Goal: Task Accomplishment & Management: Manage account settings

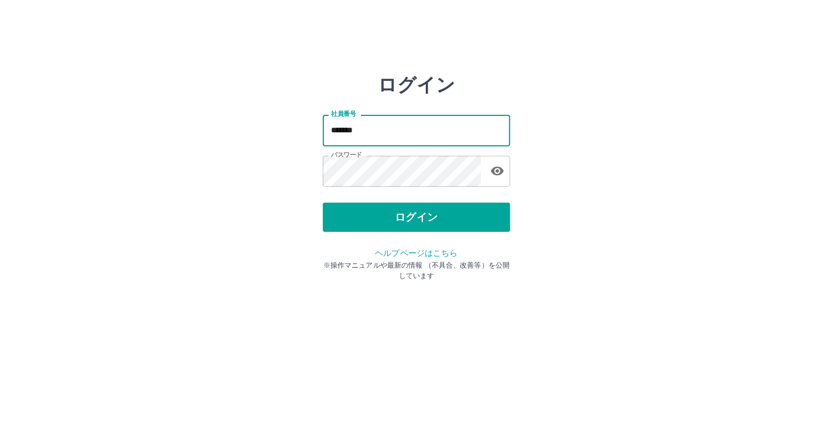
click at [396, 131] on input "*******" at bounding box center [416, 130] width 187 height 31
click at [415, 129] on input "*******" at bounding box center [416, 130] width 187 height 31
type input "*"
type input "*******"
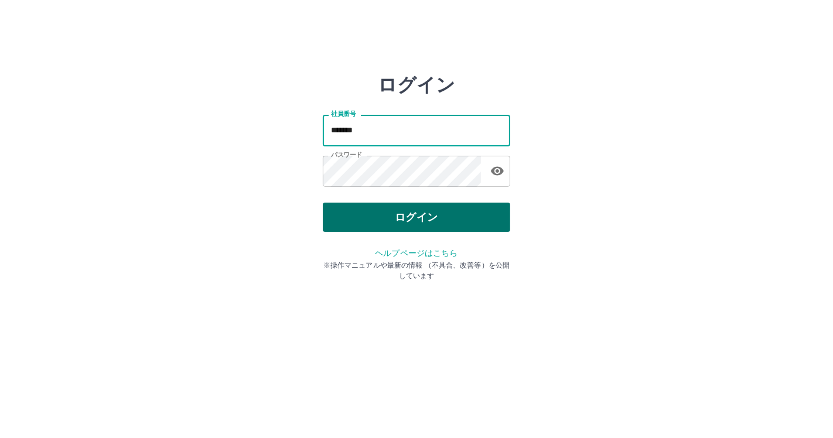
click at [413, 214] on button "ログイン" at bounding box center [416, 217] width 187 height 29
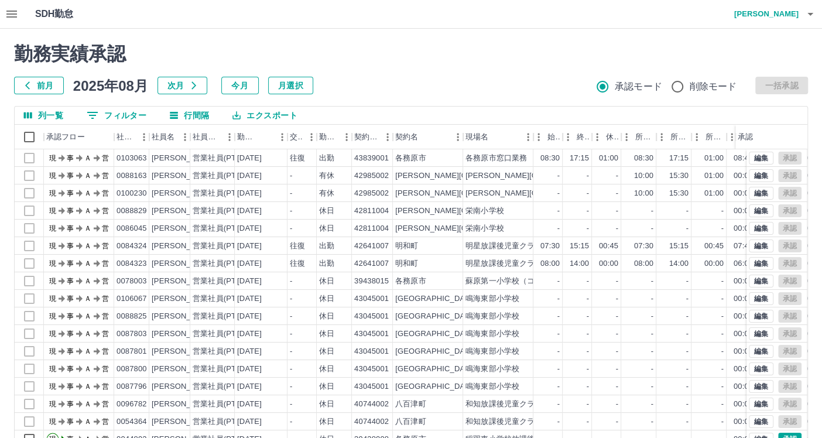
click at [8, 18] on icon "button" at bounding box center [12, 14] width 14 height 14
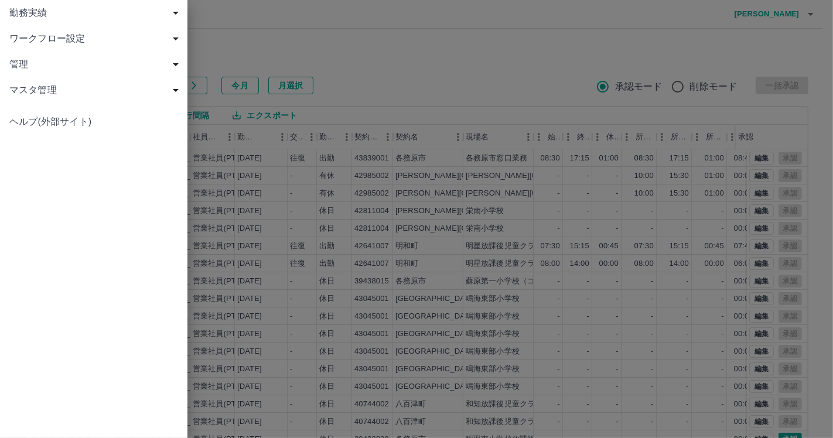
click at [10, 17] on span "勤務実績" at bounding box center [95, 13] width 173 height 14
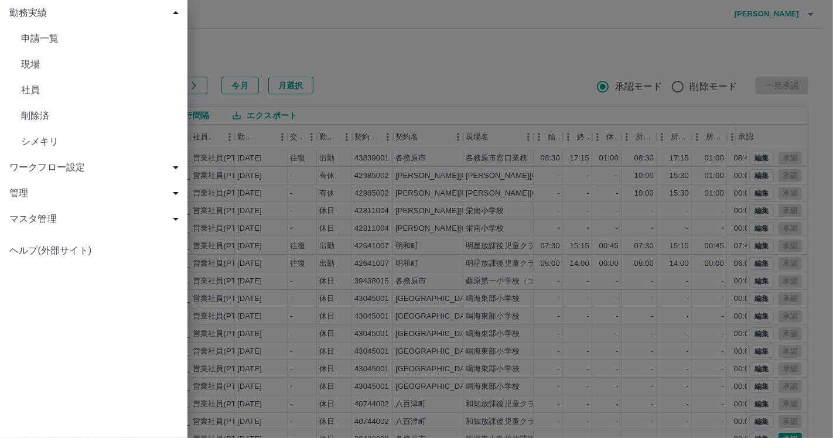
click at [10, 17] on span "勤務実績" at bounding box center [95, 13] width 173 height 14
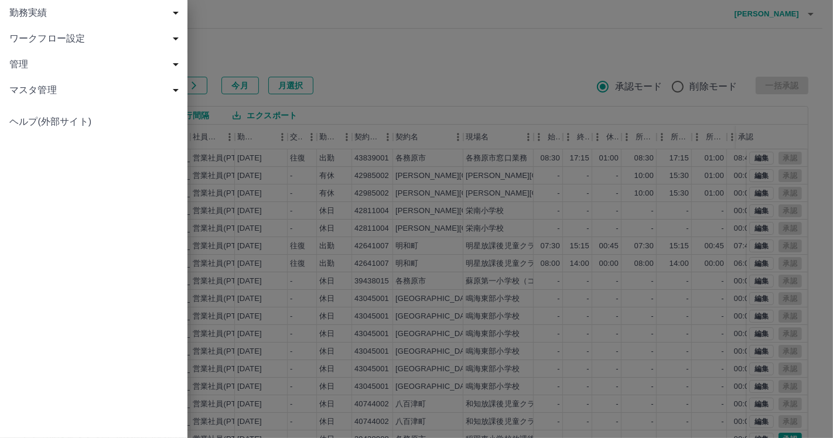
click at [31, 37] on span "ワークフロー設定" at bounding box center [95, 39] width 173 height 14
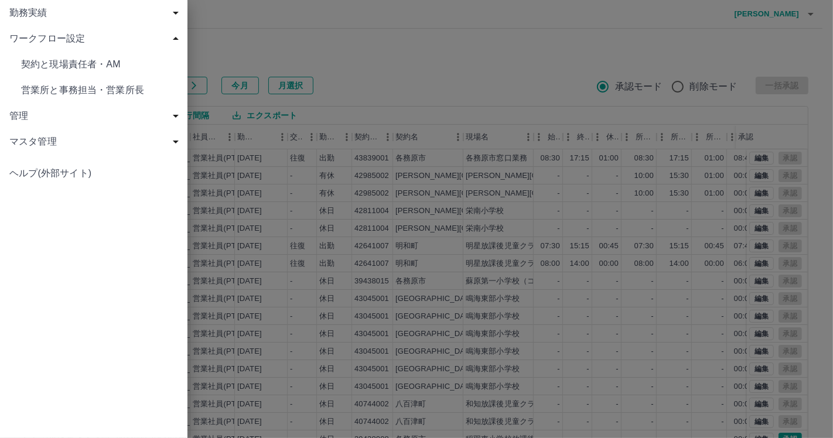
click at [31, 37] on span "ワークフロー設定" at bounding box center [95, 39] width 173 height 14
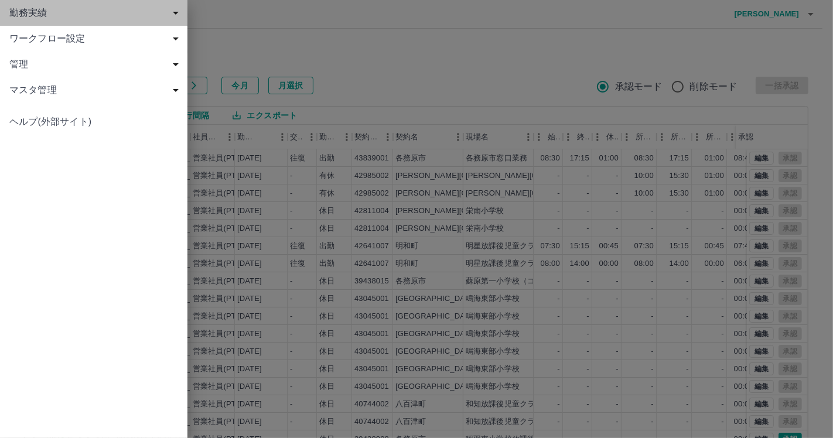
click at [50, 15] on span "勤務実績" at bounding box center [95, 13] width 173 height 14
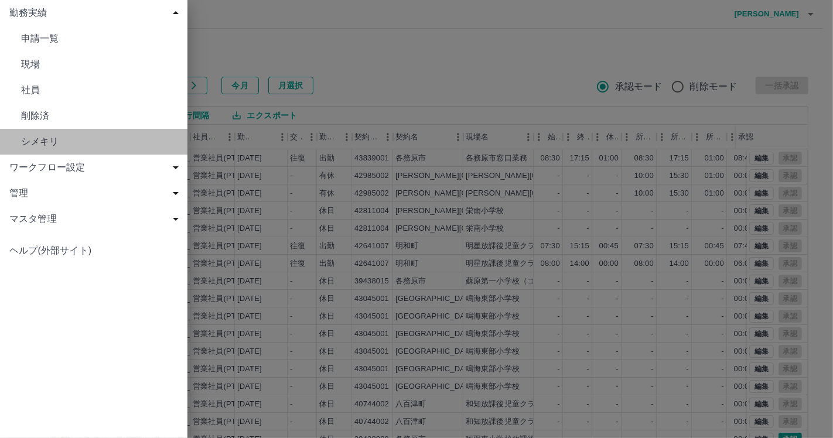
click at [33, 138] on span "シメキリ" at bounding box center [99, 142] width 157 height 14
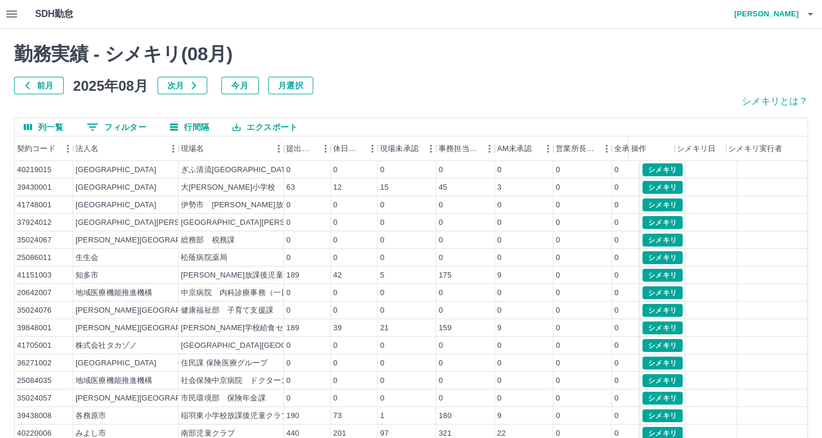
drag, startPoint x: 820, startPoint y: 315, endPoint x: 820, endPoint y: 348, distance: 33.4
click at [820, 348] on div "勤務実績 - シメキリ( 08 月) 前月 [DATE] 次月 今月 月選択 シメキリとは？ 列一覧 0 フィルター 行間隔 エクスポート 契約コード 法人名…" at bounding box center [411, 268] width 822 height 478
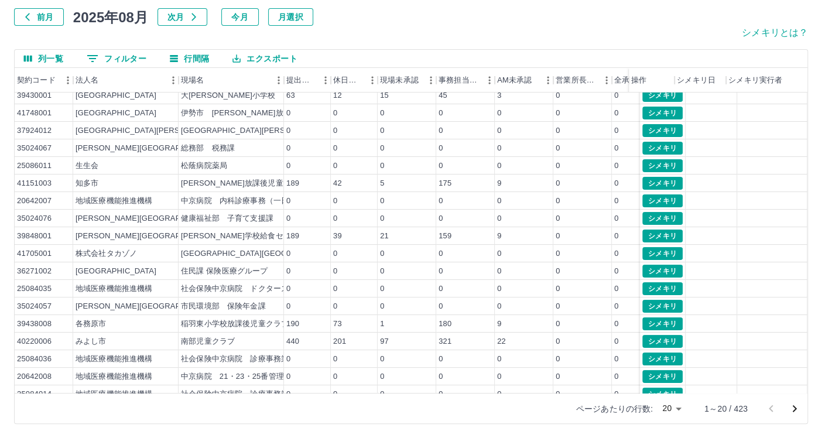
scroll to position [61, 0]
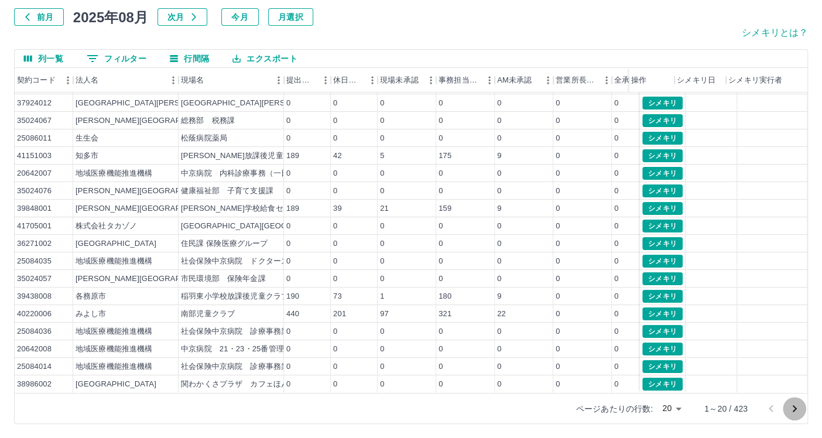
click at [792, 410] on icon "次のページへ" at bounding box center [795, 409] width 14 height 14
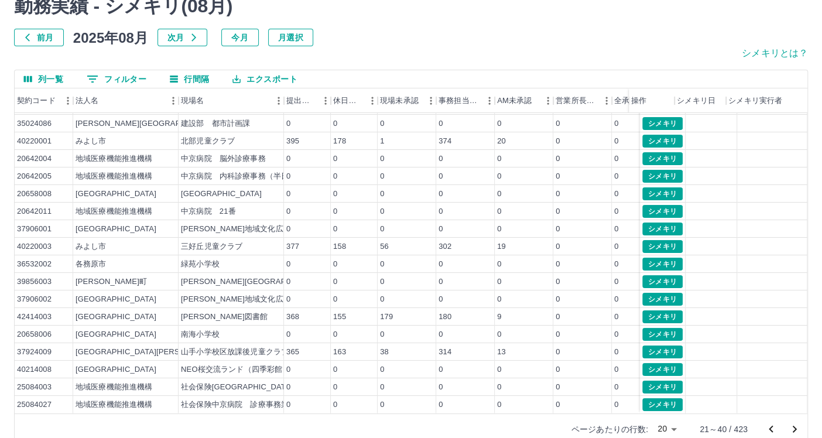
scroll to position [69, 0]
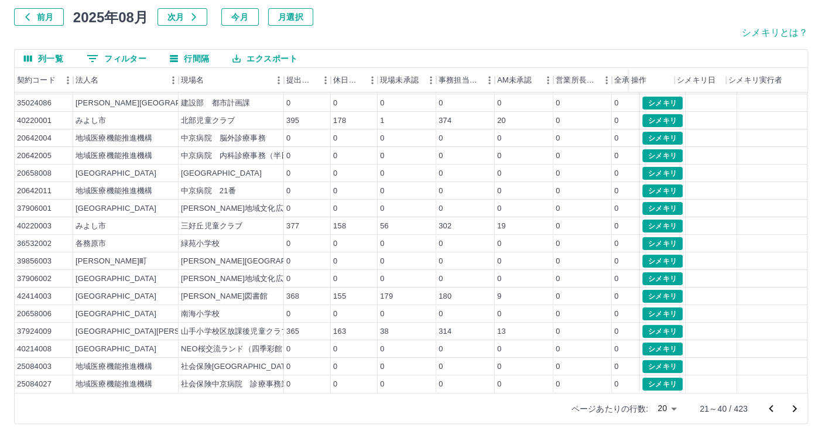
click at [795, 412] on icon "次のページへ" at bounding box center [795, 409] width 14 height 14
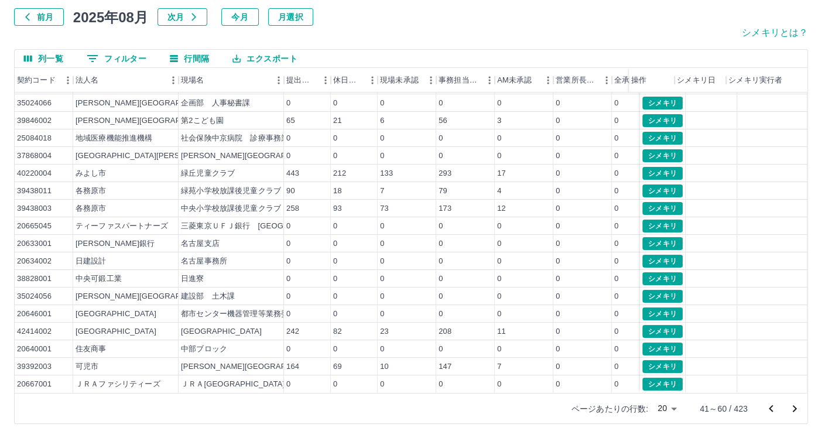
scroll to position [0, 0]
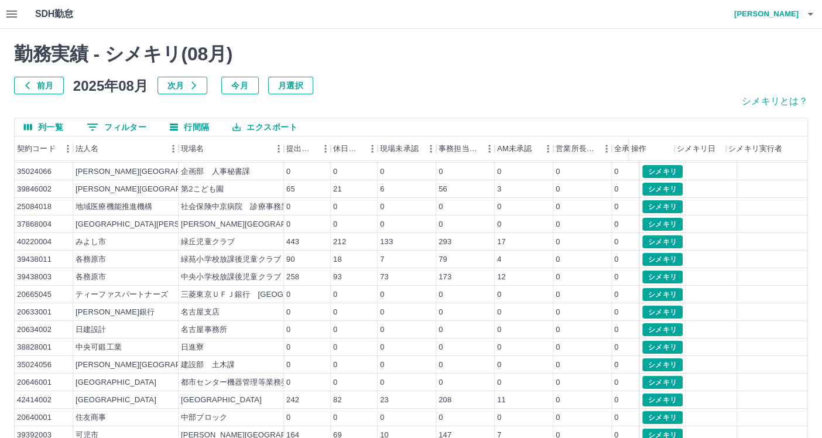
click at [18, 20] on icon "button" at bounding box center [12, 14] width 14 height 14
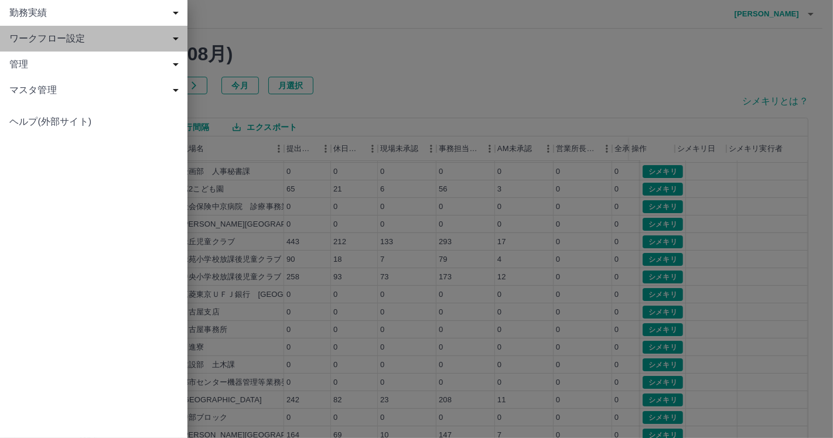
click at [33, 36] on span "ワークフロー設定" at bounding box center [95, 39] width 173 height 14
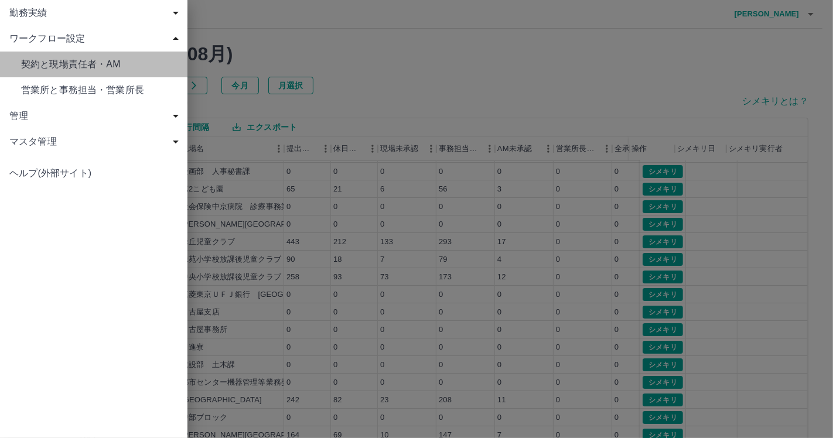
click at [26, 73] on link "契約と現場責任者・AM" at bounding box center [93, 65] width 187 height 26
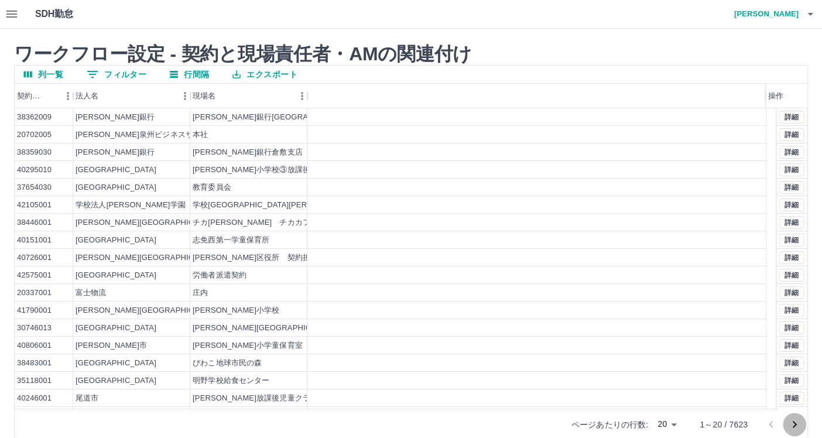
click at [794, 425] on icon "次のページへ" at bounding box center [795, 424] width 14 height 14
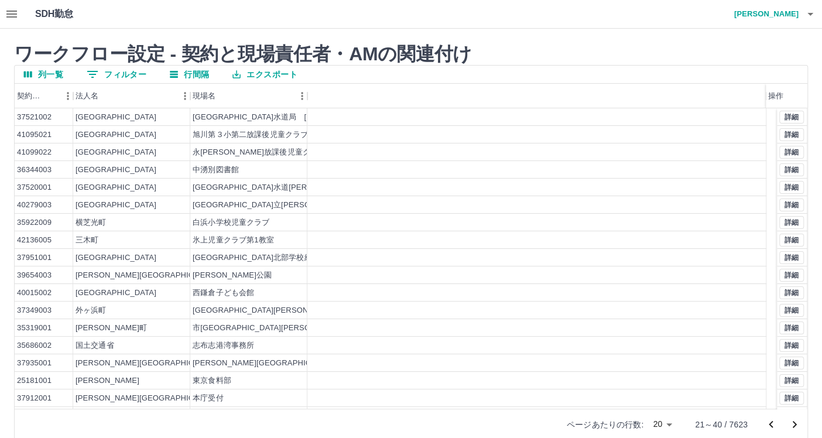
click at [794, 425] on icon "次のページへ" at bounding box center [795, 424] width 14 height 14
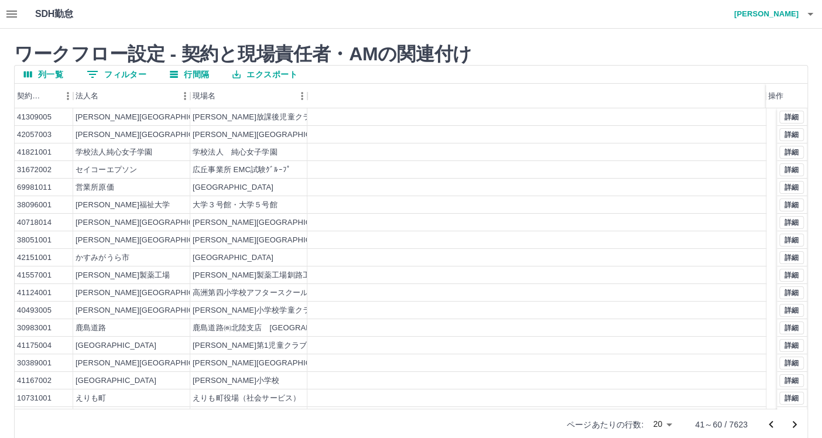
click at [766, 424] on icon "前のページへ" at bounding box center [771, 424] width 14 height 14
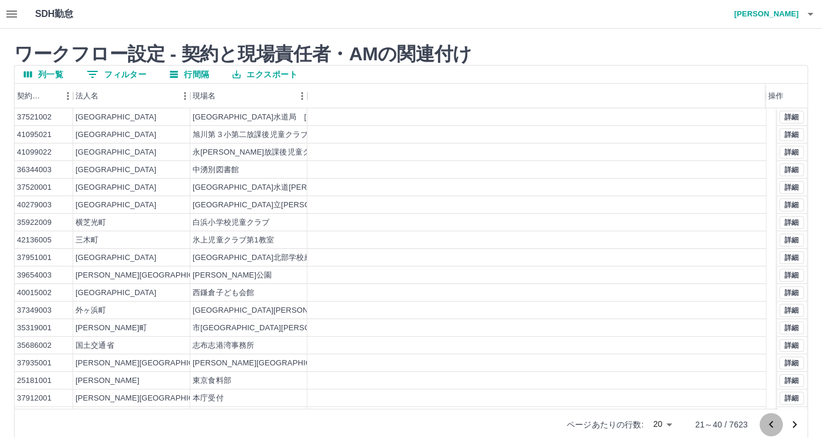
click at [766, 424] on icon "前のページへ" at bounding box center [771, 424] width 14 height 14
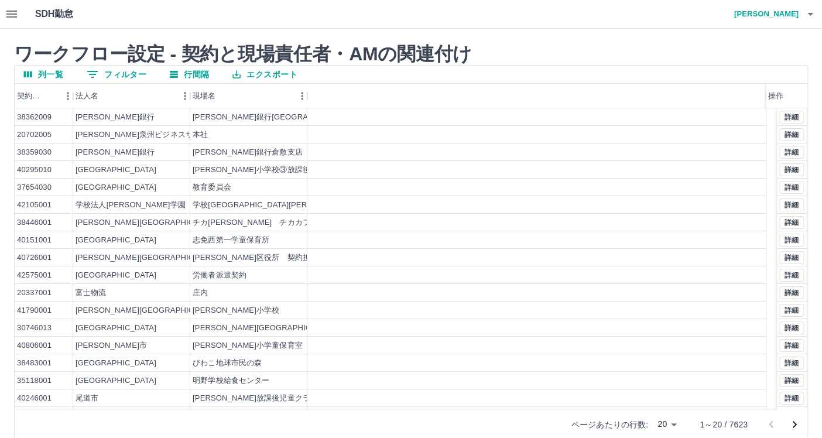
click at [766, 424] on div at bounding box center [782, 424] width 47 height 23
click at [38, 101] on div "契約コード" at bounding box center [30, 96] width 26 height 25
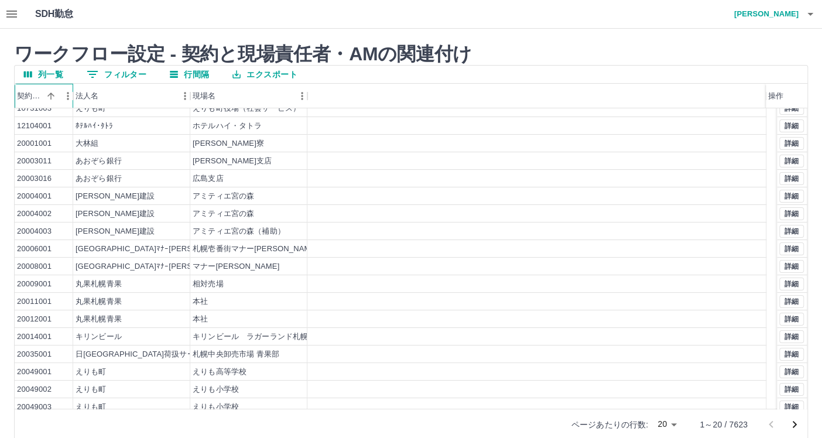
scroll to position [50, 0]
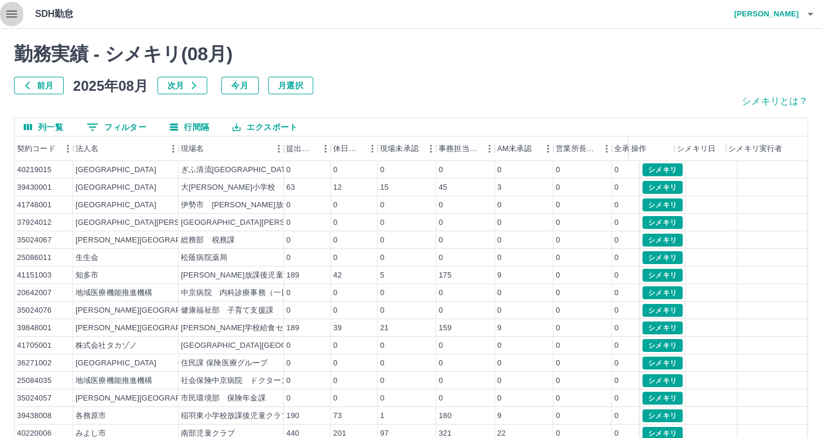
click at [15, 19] on icon "button" at bounding box center [12, 14] width 14 height 14
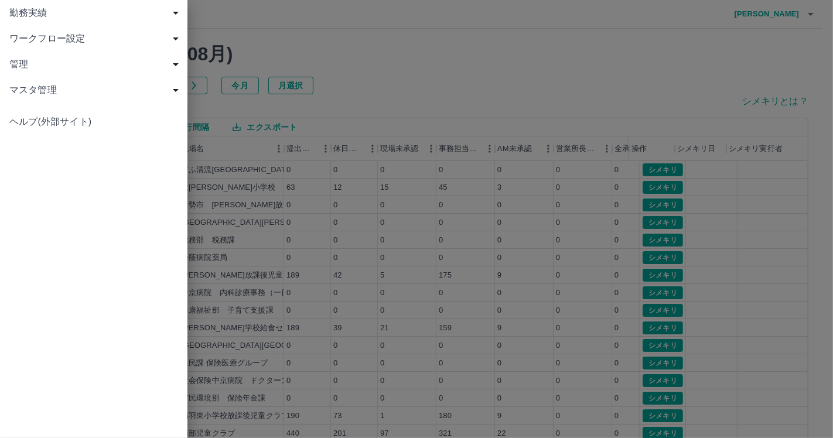
click at [32, 22] on div "勤務実績" at bounding box center [93, 13] width 187 height 26
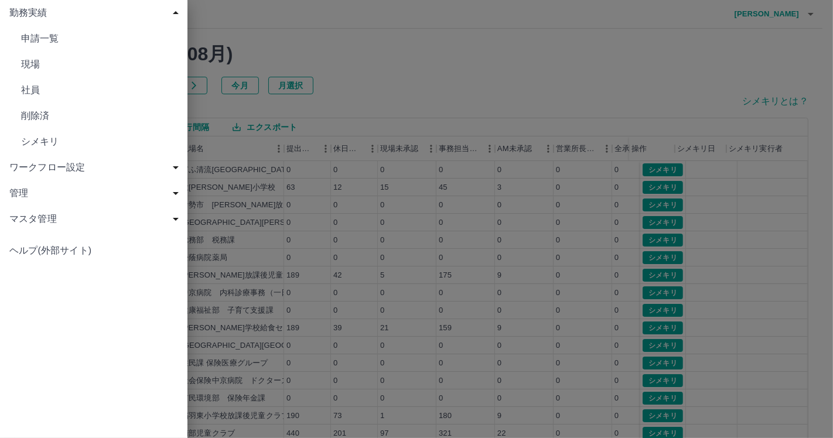
click at [28, 145] on span "シメキリ" at bounding box center [99, 142] width 157 height 14
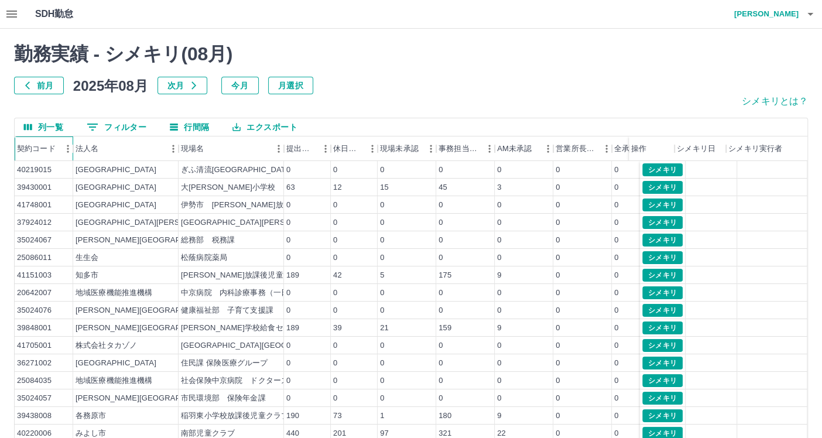
click at [41, 150] on div "契約コード" at bounding box center [36, 148] width 39 height 25
click at [52, 149] on div "契約コード" at bounding box center [36, 148] width 39 height 25
click at [64, 146] on icon "メニュー" at bounding box center [68, 149] width 12 height 12
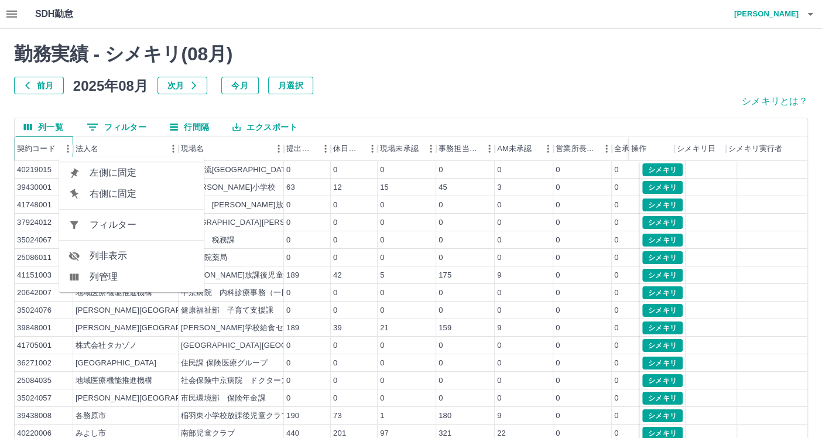
click at [38, 146] on div "契約コード" at bounding box center [36, 148] width 39 height 25
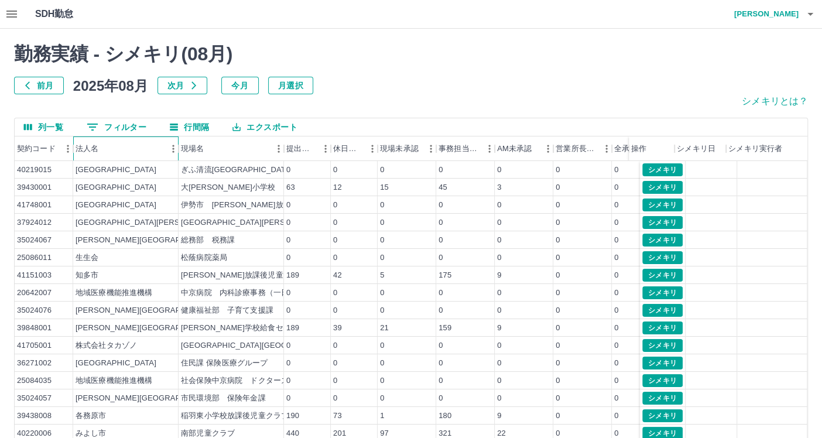
click at [124, 153] on div "法人名" at bounding box center [120, 148] width 89 height 25
click at [110, 153] on div "法人名" at bounding box center [120, 148] width 89 height 25
click at [28, 126] on icon "列選択" at bounding box center [28, 127] width 8 height 6
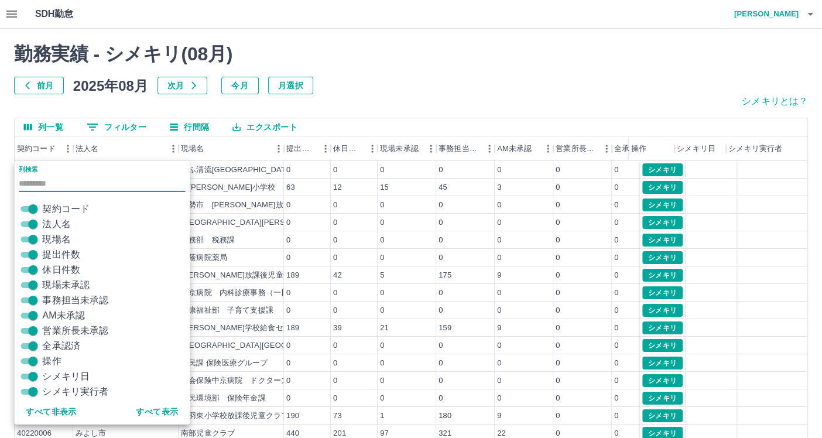
click at [28, 126] on icon "列選択" at bounding box center [28, 127] width 8 height 6
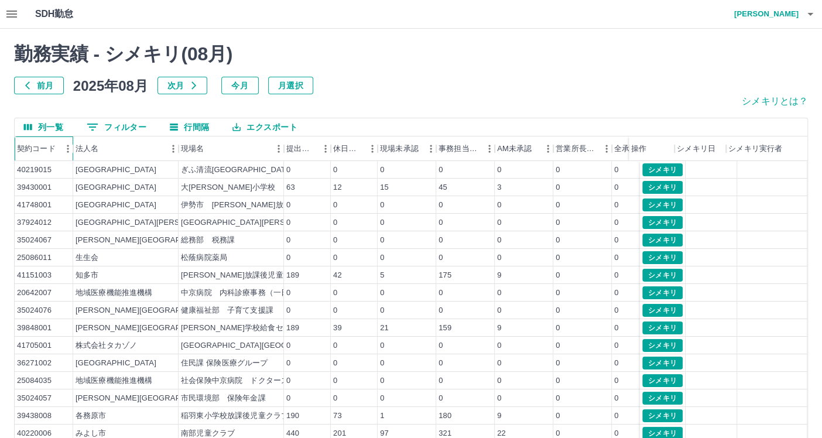
click at [33, 149] on div "契約コード" at bounding box center [36, 148] width 39 height 25
click at [68, 149] on div "契約コード" at bounding box center [73, 148] width 14 height 25
click at [13, 14] on icon "button" at bounding box center [11, 14] width 11 height 7
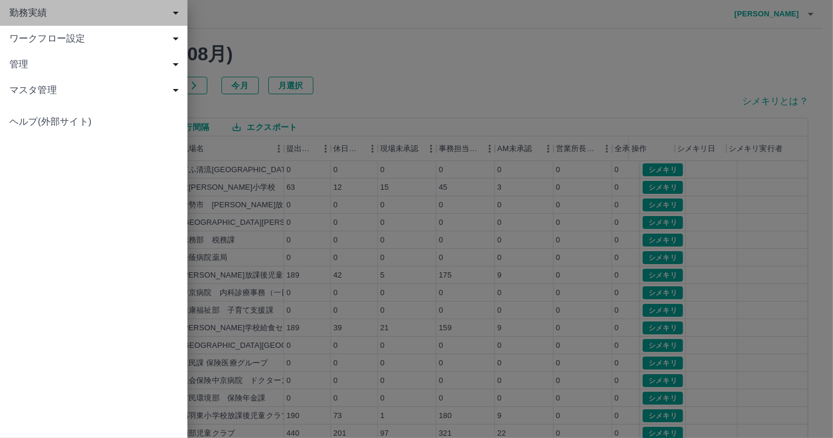
click at [36, 5] on div "勤務実績" at bounding box center [93, 13] width 187 height 26
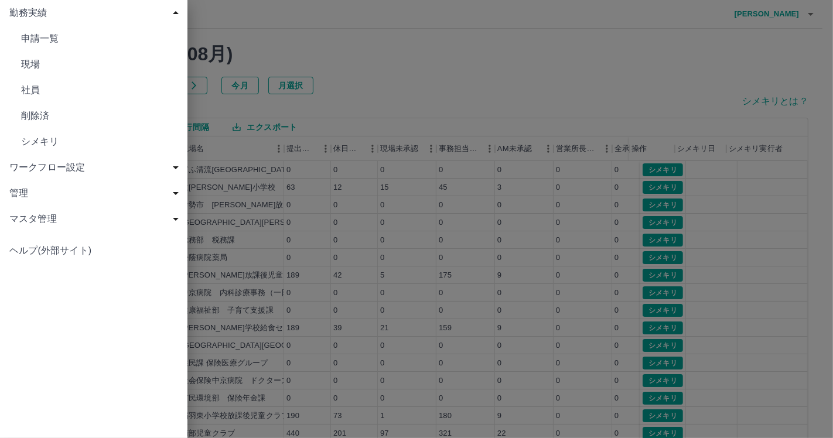
click at [35, 83] on span "社員" at bounding box center [99, 90] width 157 height 14
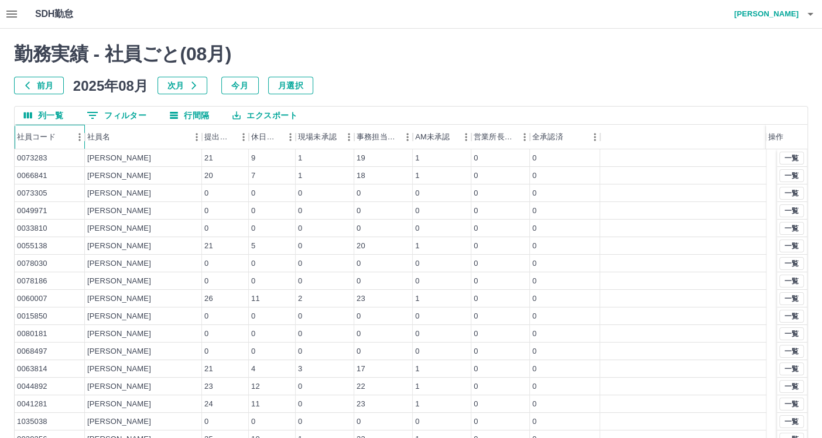
click at [42, 135] on div "社員コード" at bounding box center [36, 137] width 39 height 25
click at [13, 14] on icon "button" at bounding box center [11, 14] width 11 height 7
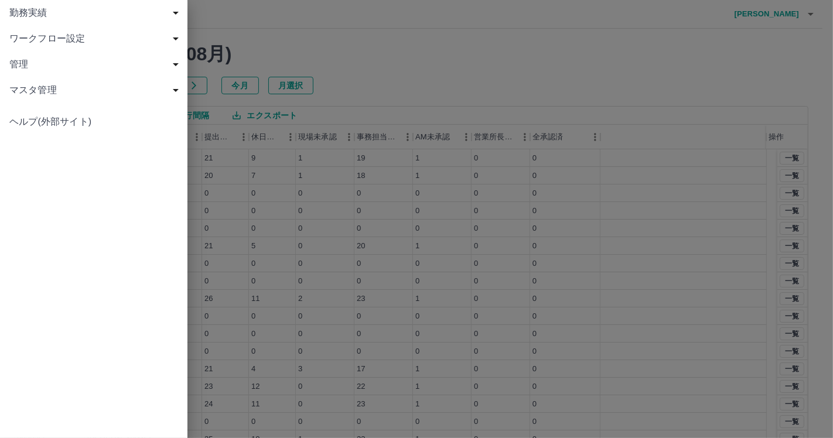
click at [32, 87] on span "マスタ管理" at bounding box center [95, 90] width 173 height 14
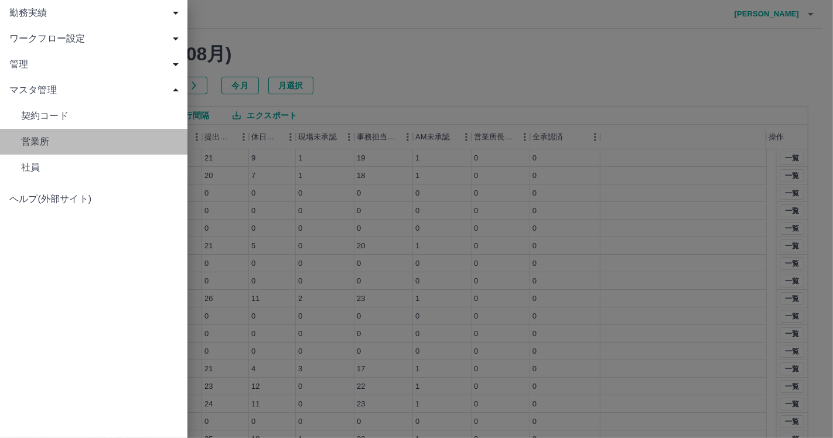
click at [29, 153] on link "営業所" at bounding box center [93, 142] width 187 height 26
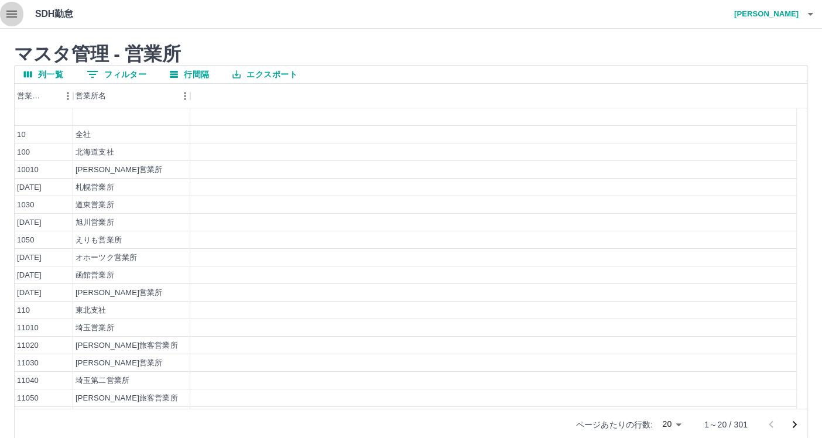
click at [20, 21] on button "button" at bounding box center [11, 14] width 23 height 28
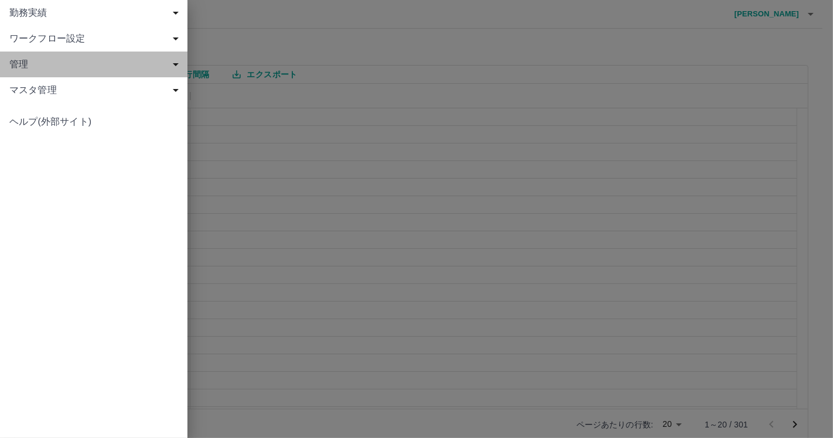
drag, startPoint x: 31, startPoint y: 69, endPoint x: 31, endPoint y: 81, distance: 11.7
click at [31, 81] on div "勤務実績 申請一覧 現場 社員 削除済 シメキリ ワークフロー設定 契約と現場責任者・AM 営業所と事務担当・営業所長 管理 パスワード初期化 マスタ管理 契…" at bounding box center [93, 51] width 187 height 103
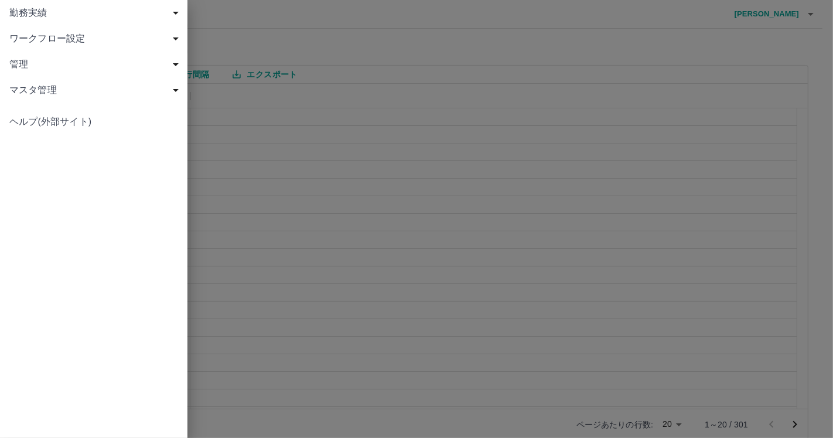
click at [30, 88] on span "マスタ管理" at bounding box center [95, 90] width 173 height 14
click at [37, 117] on span "契約コード" at bounding box center [99, 116] width 157 height 14
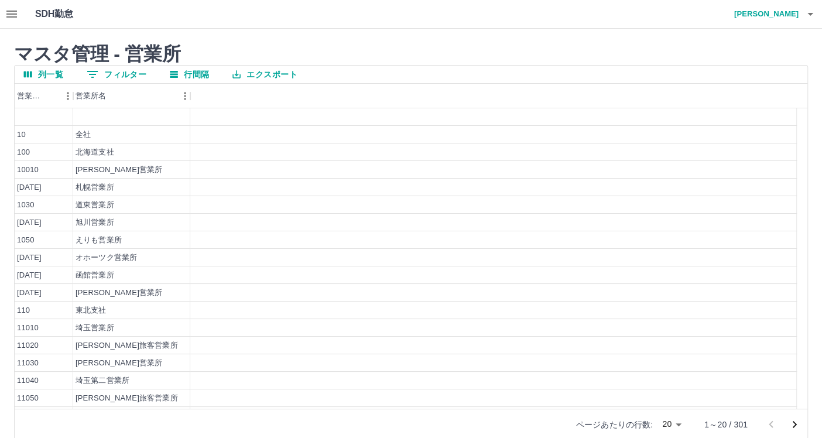
click at [6, 9] on icon "button" at bounding box center [12, 14] width 14 height 14
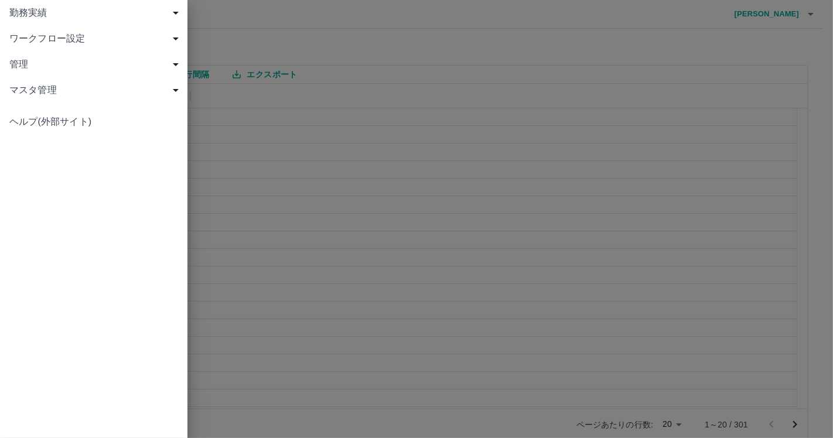
click at [58, 42] on span "ワークフロー設定" at bounding box center [95, 39] width 173 height 14
